Goal: Task Accomplishment & Management: Manage account settings

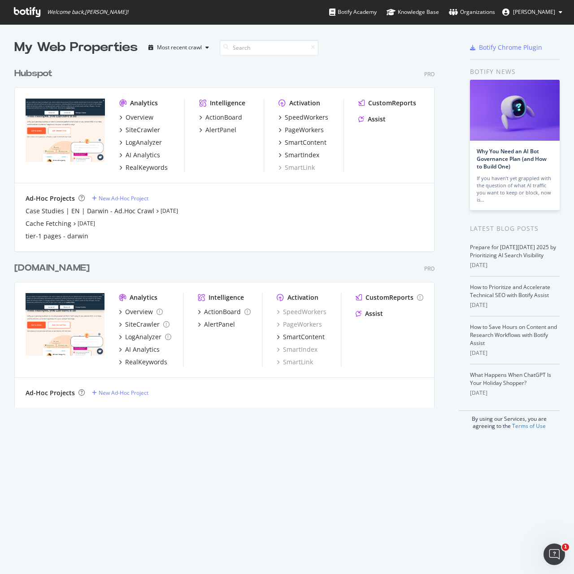
click at [46, 77] on div "Hubspot" at bounding box center [33, 73] width 38 height 13
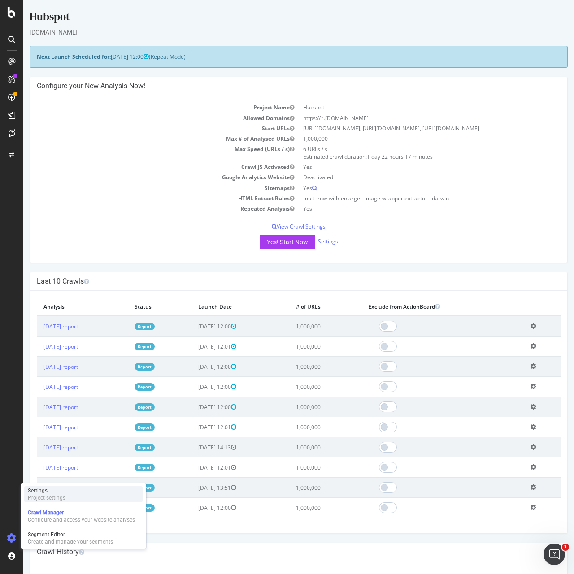
click at [52, 493] on div "Settings" at bounding box center [47, 490] width 38 height 7
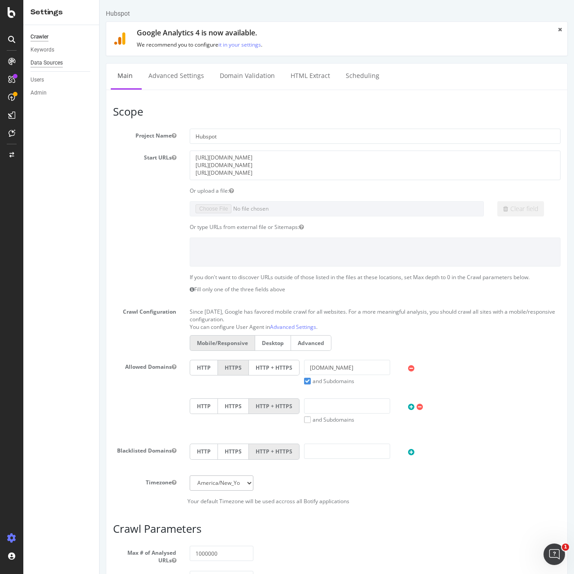
click at [53, 63] on div "Data Sources" at bounding box center [46, 62] width 32 height 9
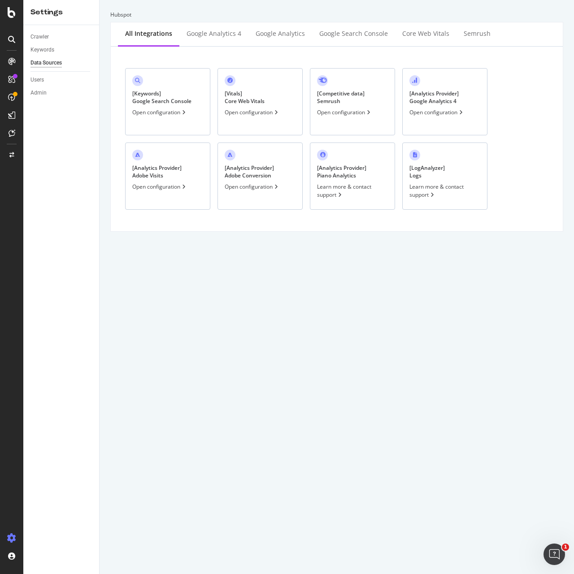
click at [144, 89] on div "[ Keywords ] Google Search Console Open configuration" at bounding box center [167, 101] width 85 height 67
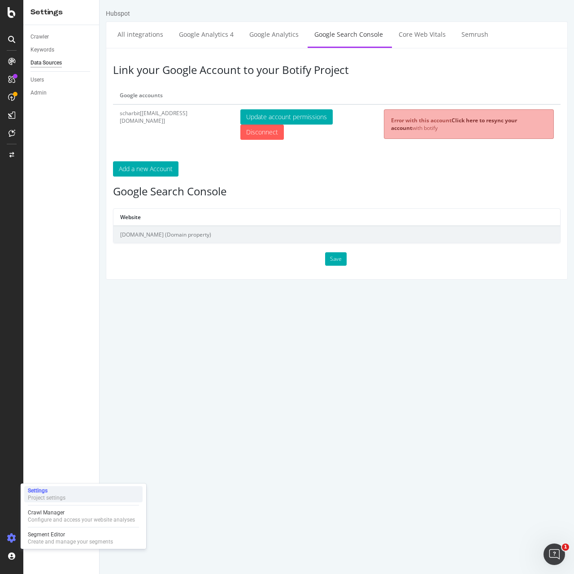
click at [52, 499] on div "Project settings" at bounding box center [47, 498] width 38 height 7
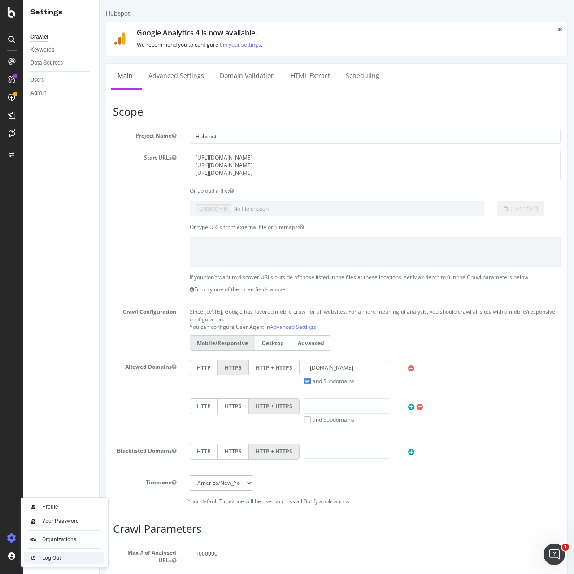
click at [32, 559] on img at bounding box center [33, 558] width 11 height 11
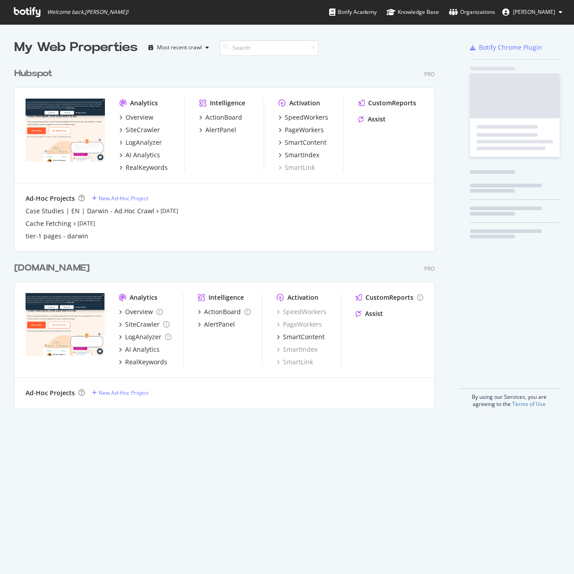
scroll to position [345, 421]
